Goal: Find specific page/section: Find specific page/section

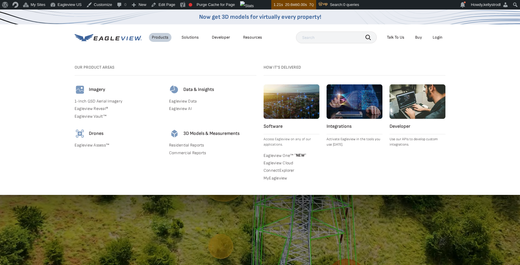
click at [94, 146] on link "Eagleview Assess™" at bounding box center [118, 145] width 87 height 5
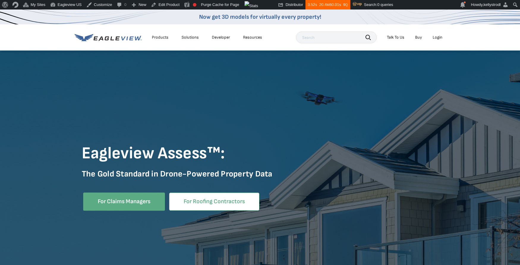
click at [191, 198] on link "For Roofing Contractors" at bounding box center [214, 202] width 90 height 18
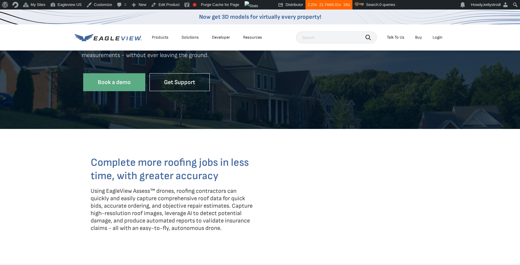
scroll to position [149, 0]
